Goal: Task Accomplishment & Management: Use online tool/utility

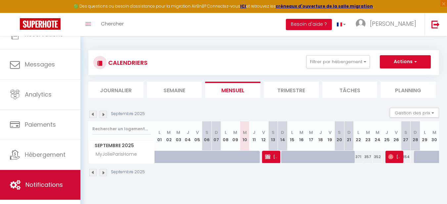
scroll to position [28, 0]
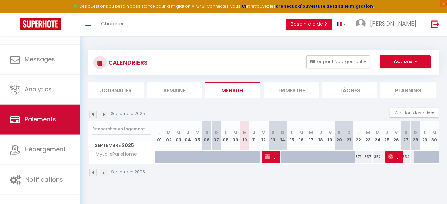
click at [44, 119] on span "Paiements" at bounding box center [40, 120] width 31 height 8
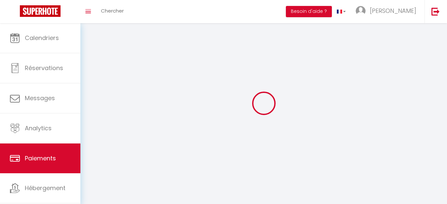
select select "2"
select select "0"
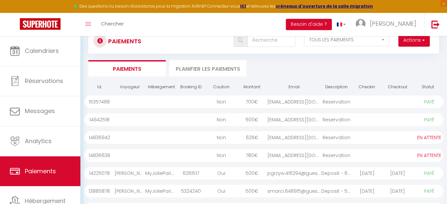
scroll to position [33, 0]
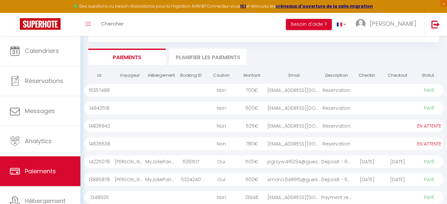
click at [177, 128] on div at bounding box center [191, 126] width 30 height 13
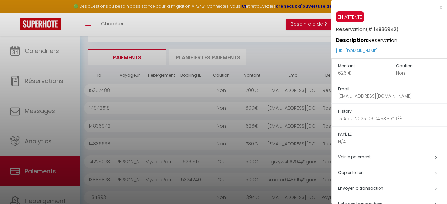
click at [435, 6] on div "x" at bounding box center [387, 7] width 111 height 8
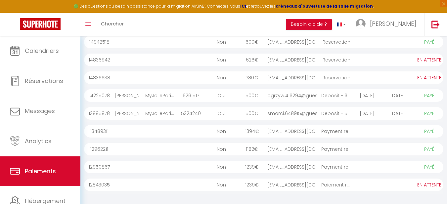
scroll to position [128, 0]
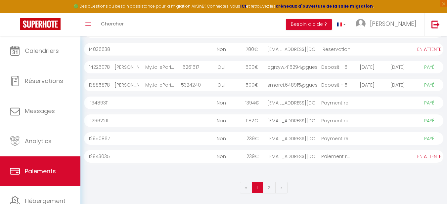
click at [232, 158] on div "Non" at bounding box center [221, 156] width 30 height 13
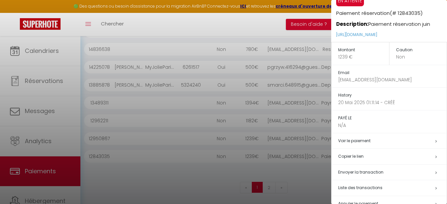
scroll to position [32, 0]
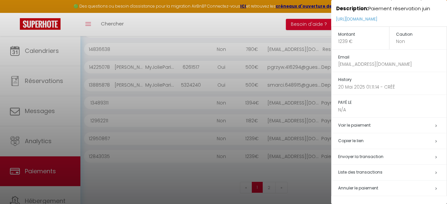
click at [206, 179] on div at bounding box center [223, 102] width 447 height 204
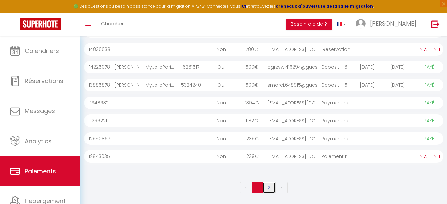
click at [267, 186] on link "2" at bounding box center [269, 188] width 13 height 12
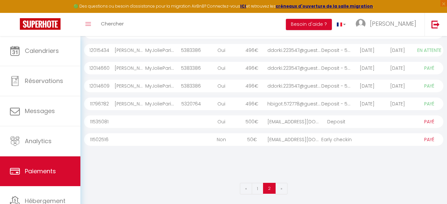
scroll to position [94, 0]
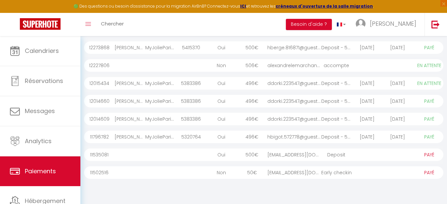
click at [235, 173] on div "Non" at bounding box center [221, 173] width 30 height 13
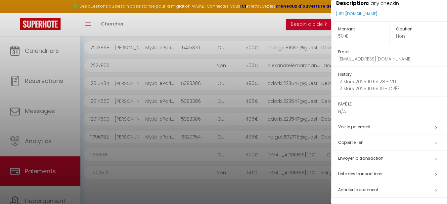
scroll to position [39, 0]
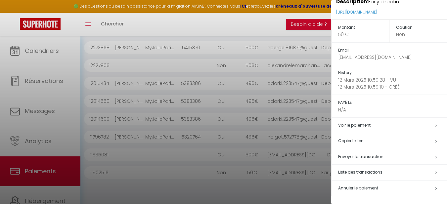
click at [360, 188] on span "Annuler le paiement" at bounding box center [359, 188] width 40 height 6
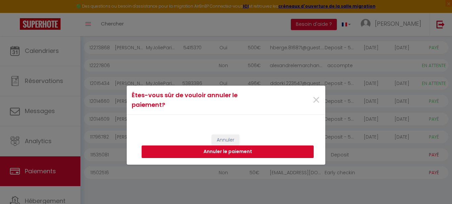
click at [208, 153] on button "Annuler le paiement" at bounding box center [228, 152] width 172 height 13
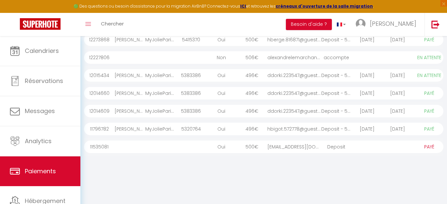
scroll to position [128, 0]
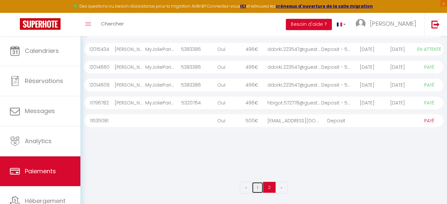
click at [258, 189] on link "1" at bounding box center [258, 188] width 12 height 12
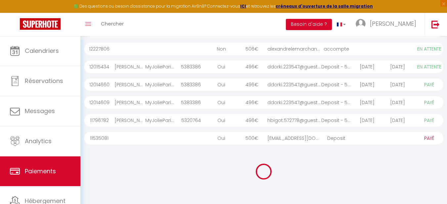
scroll to position [110, 0]
select select "0"
select select "1"
select select "0"
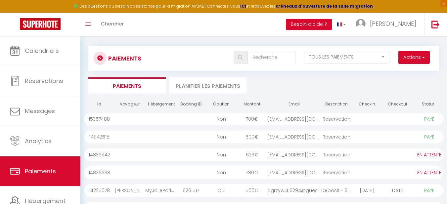
scroll to position [0, 0]
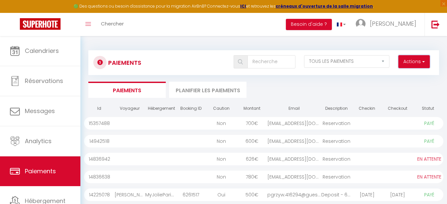
click at [421, 66] on button "Actions" at bounding box center [414, 61] width 31 height 13
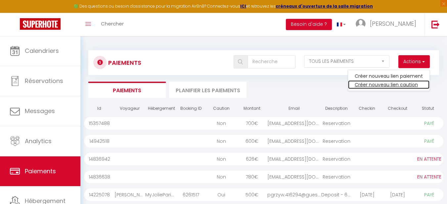
click at [409, 85] on link "Créer nouveau lien caution" at bounding box center [388, 84] width 81 height 9
select select
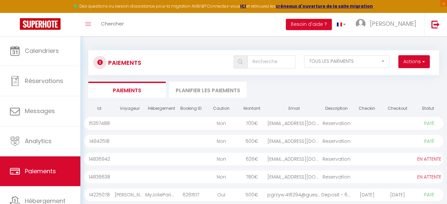
select select "other"
select select "13094"
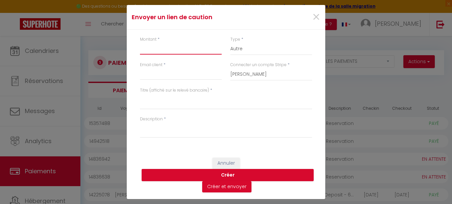
click at [181, 49] on input "Montant" at bounding box center [181, 49] width 82 height 12
type input "500"
click at [240, 50] on select "Nuits Frais de ménage Taxe de séjour Autre" at bounding box center [272, 49] width 82 height 13
click at [231, 43] on select "Nuits Frais de ménage Taxe de séjour Autre" at bounding box center [272, 49] width 82 height 13
click at [195, 80] on input "Email client" at bounding box center [181, 74] width 82 height 12
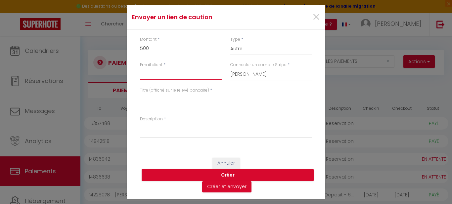
type input "jm482@hotmail.com"
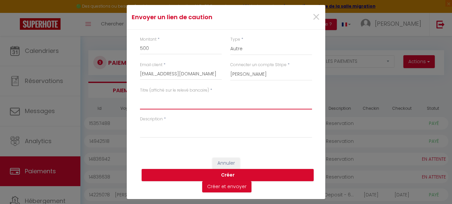
click at [183, 103] on textarea "Titre (affiché sur le relevé bancaire)" at bounding box center [226, 102] width 172 height 16
type textarea "Deposit"
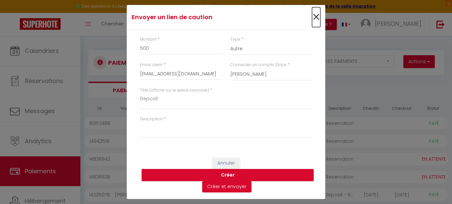
click at [314, 16] on span "×" at bounding box center [316, 17] width 8 height 20
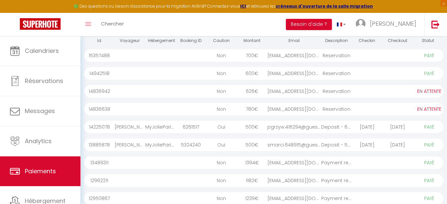
scroll to position [128, 0]
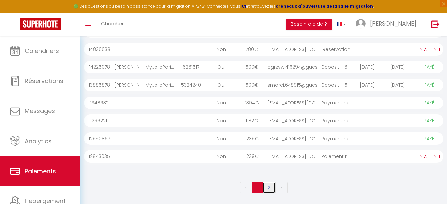
click at [269, 187] on link "2" at bounding box center [269, 188] width 13 height 12
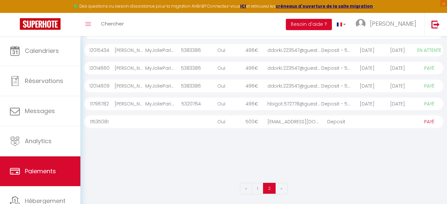
click at [308, 126] on div "jm482@hotmail.com" at bounding box center [295, 122] width 54 height 13
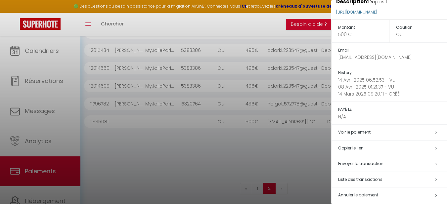
click at [402, 16] on p "https://superhote.com/applink/p/Wy376lcn" at bounding box center [392, 12] width 111 height 14
click at [378, 15] on link "https://superhote.com/applink/p/Wy376lcn" at bounding box center [357, 12] width 41 height 6
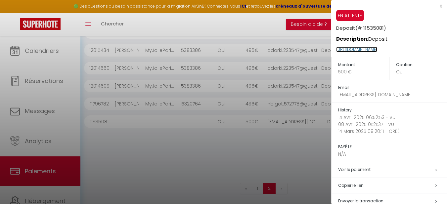
scroll to position [0, 0]
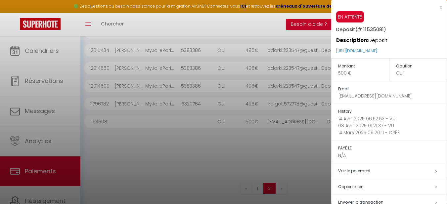
drag, startPoint x: 427, startPoint y: 52, endPoint x: 336, endPoint y: 53, distance: 90.8
click at [336, 53] on div "EN ATTENTE Deposit (# 11535081) Description: Deposit https://superhote.com/appl…" at bounding box center [390, 34] width 116 height 47
copy link "https://superhote.com/applink/p/Wy376lcn"
